Goal: Navigation & Orientation: Find specific page/section

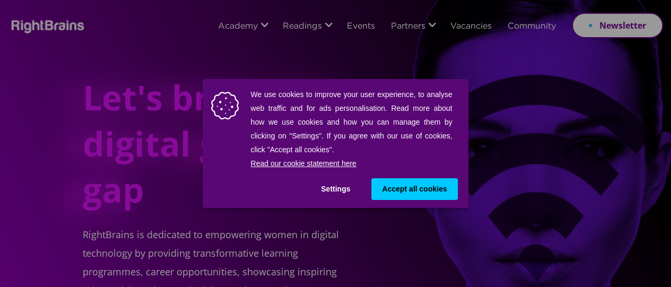
click at [400, 191] on span "Accept all cookies" at bounding box center [414, 188] width 65 height 11
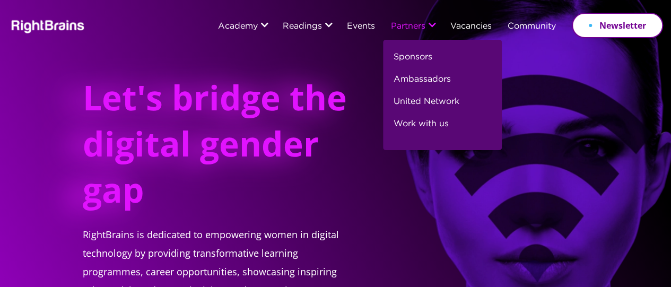
click at [422, 28] on li "Partners Sponsors Ambassadors United Network Work with us" at bounding box center [412, 27] width 59 height 26
click at [426, 82] on link "Ambassadors" at bounding box center [421, 84] width 57 height 22
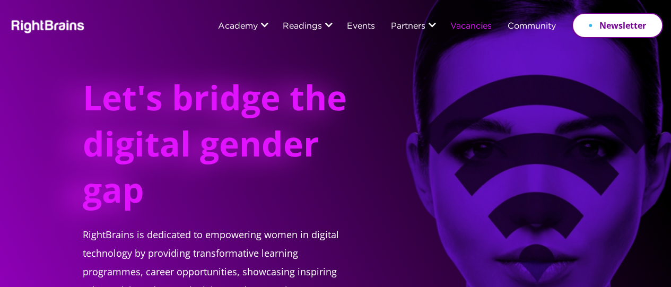
click at [481, 25] on link "Vacancies" at bounding box center [470, 26] width 41 height 9
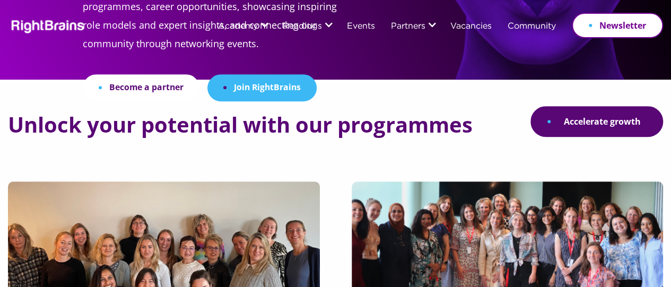
scroll to position [53, 0]
